Goal: Information Seeking & Learning: Learn about a topic

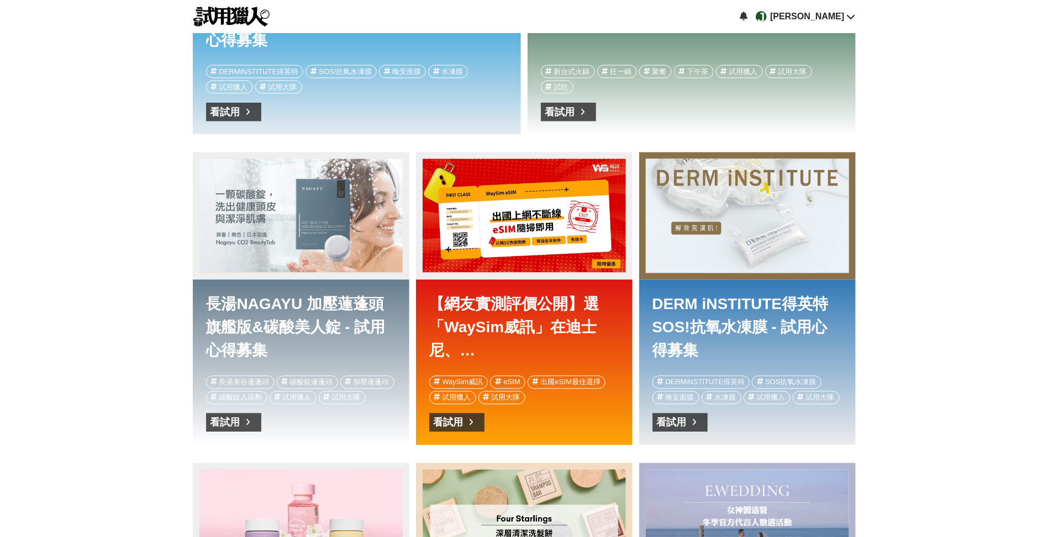
scroll to position [0, 663]
click at [337, 241] on div "長湯NAGAYU 加壓蓮蓬頭旗艦版&碳酸美人錠 - 試用心得募集" at bounding box center [300, 216] width 203 height 114
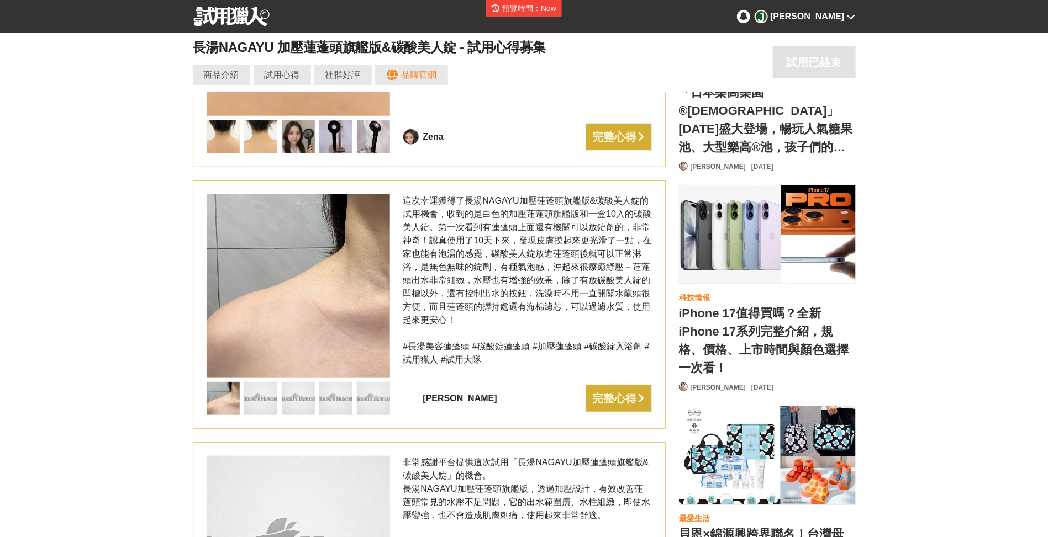
scroll to position [0, 663]
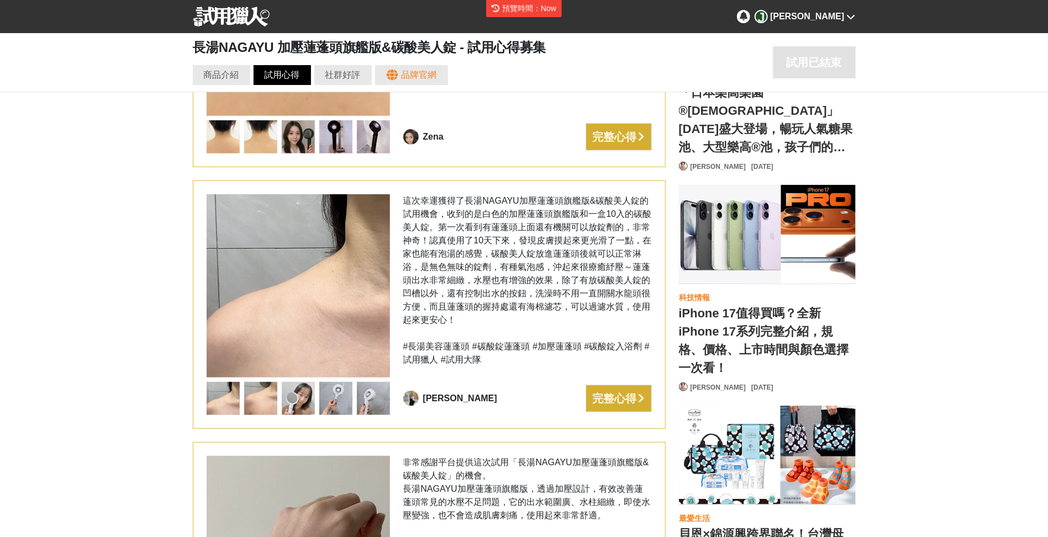
click at [278, 73] on div "試用心得" at bounding box center [282, 74] width 35 height 13
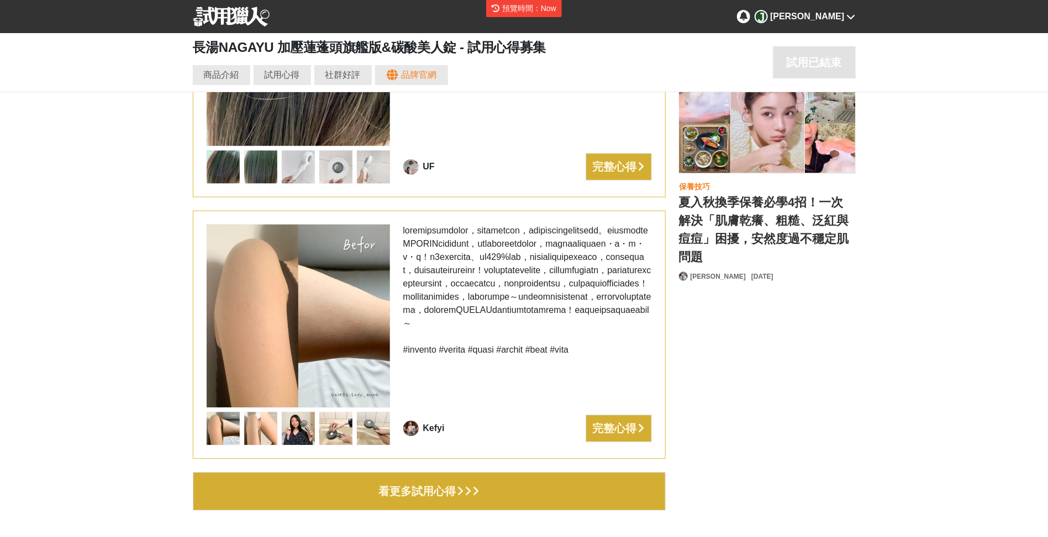
scroll to position [0, 0]
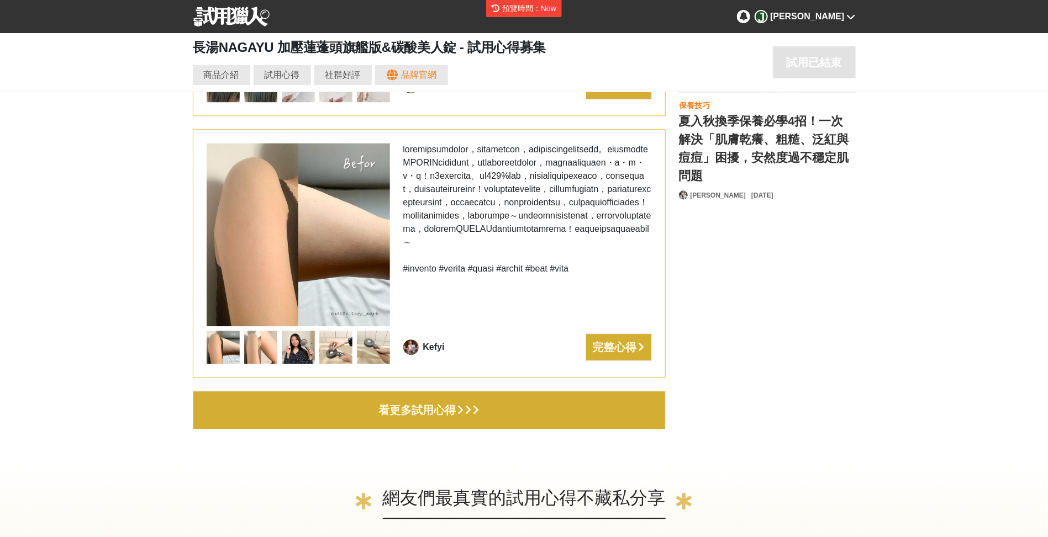
click at [367, 406] on button "看更多試用心得" at bounding box center [429, 410] width 473 height 39
click at [404, 409] on div "看更多試用心得" at bounding box center [417, 410] width 77 height 18
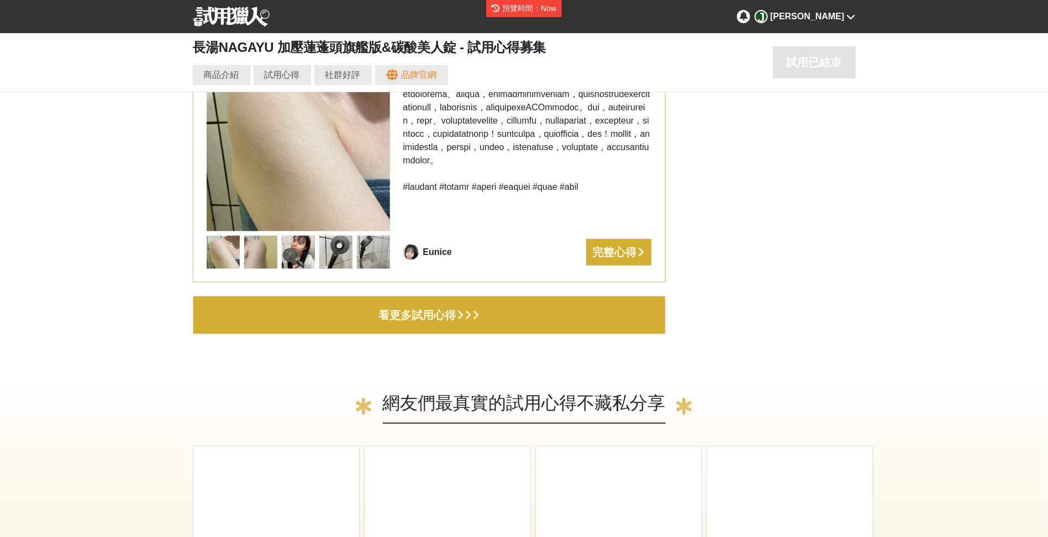
click at [353, 305] on button "看更多試用心得" at bounding box center [429, 315] width 473 height 39
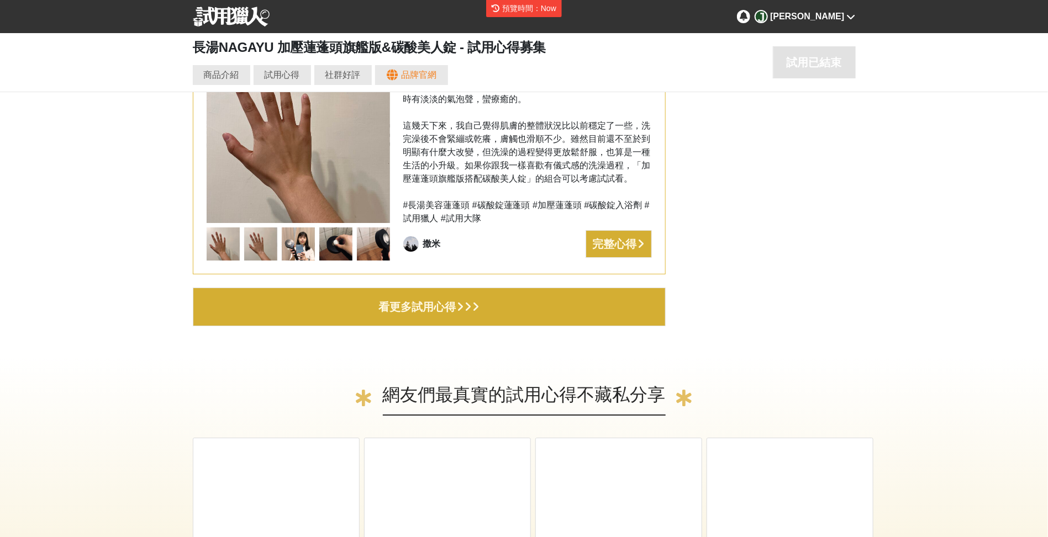
click at [368, 313] on button "看更多試用心得" at bounding box center [429, 307] width 473 height 39
click at [368, 314] on button "看更多試用心得" at bounding box center [429, 307] width 473 height 39
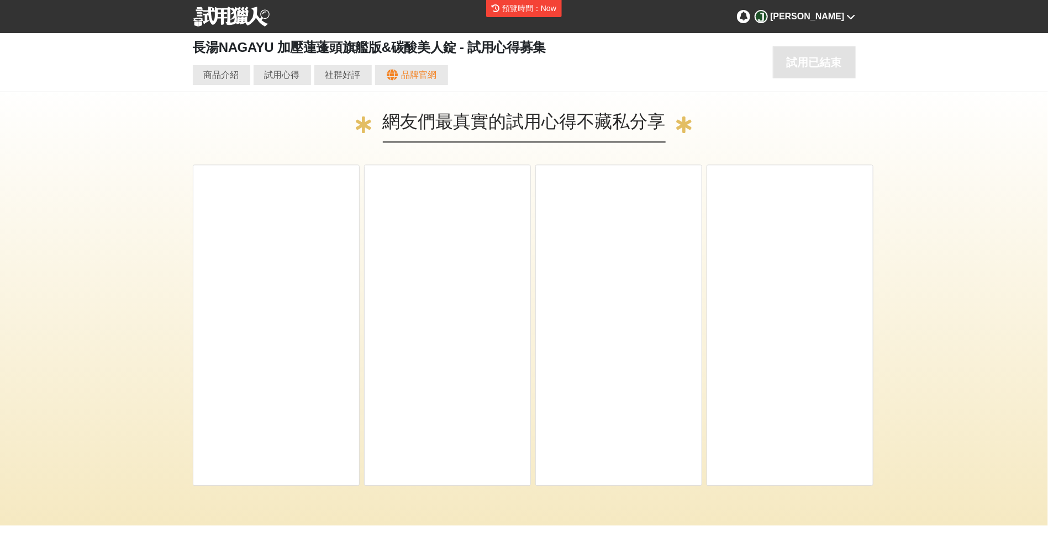
click at [233, 24] on img at bounding box center [231, 17] width 77 height 20
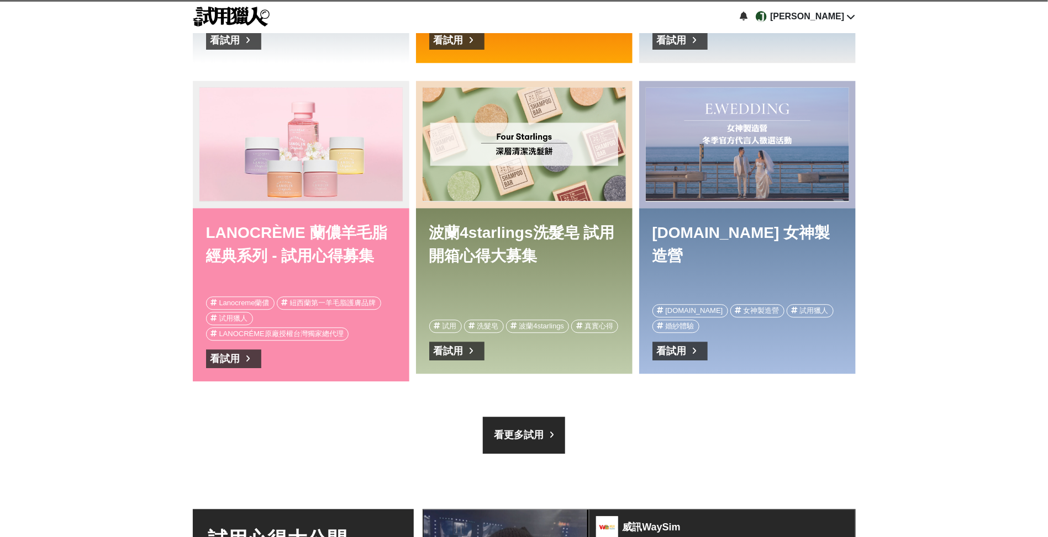
click at [271, 166] on div "LANOCRÈME 蘭儂羊毛脂經典系列 - 試用心得募集" at bounding box center [300, 144] width 203 height 114
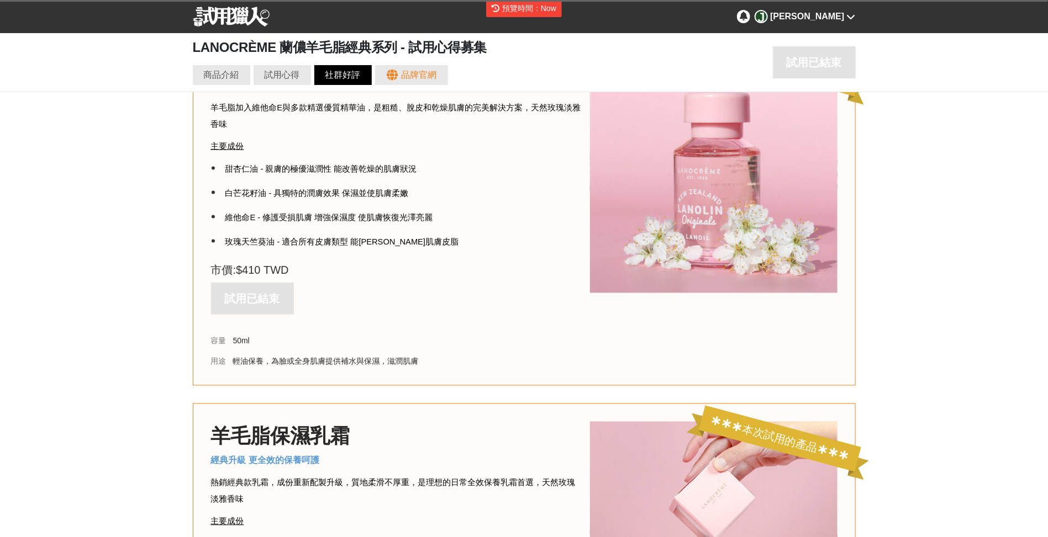
click at [342, 70] on div "社群好評" at bounding box center [342, 74] width 35 height 13
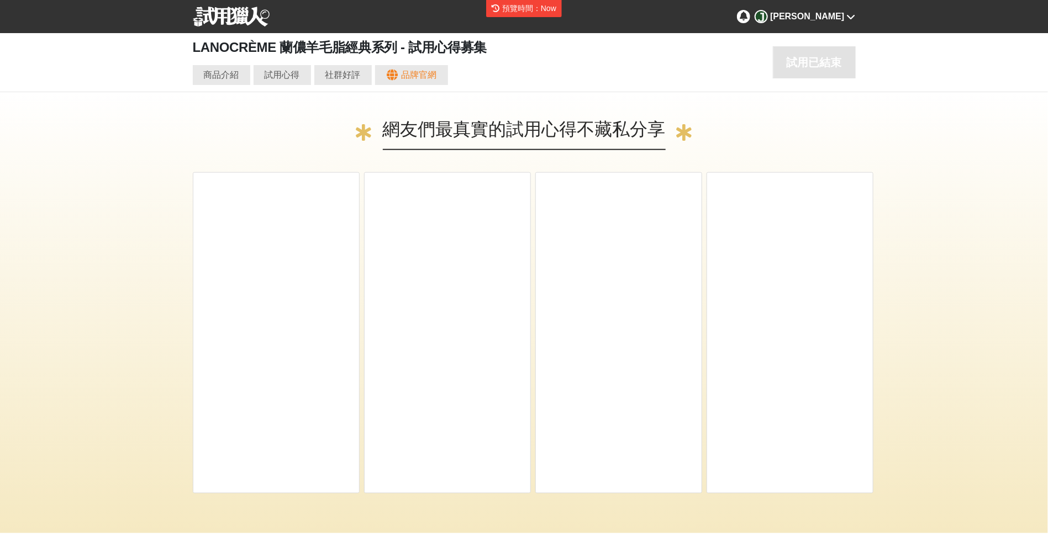
scroll to position [0, 663]
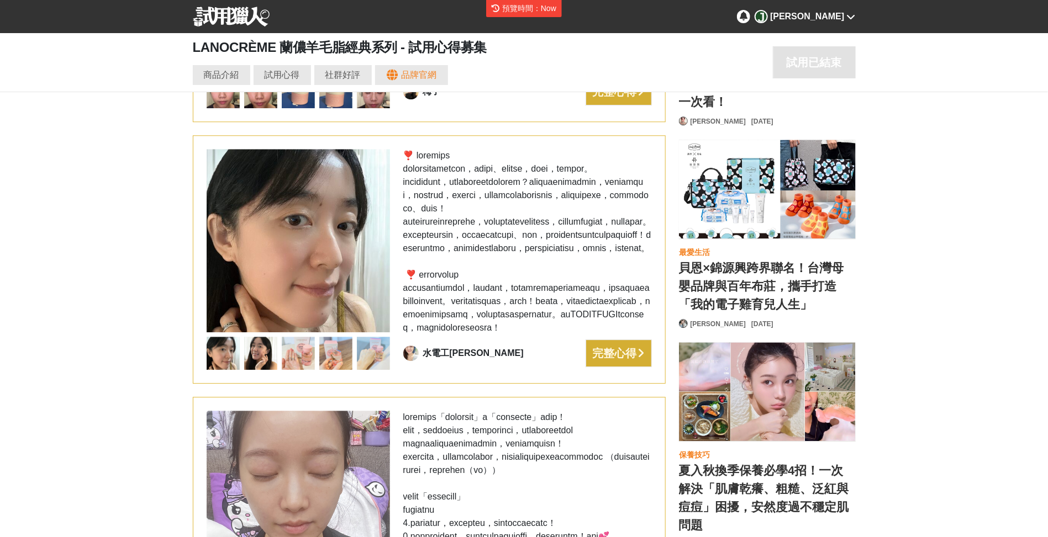
scroll to position [0, 2571]
